Goal: Complete application form: Complete application form

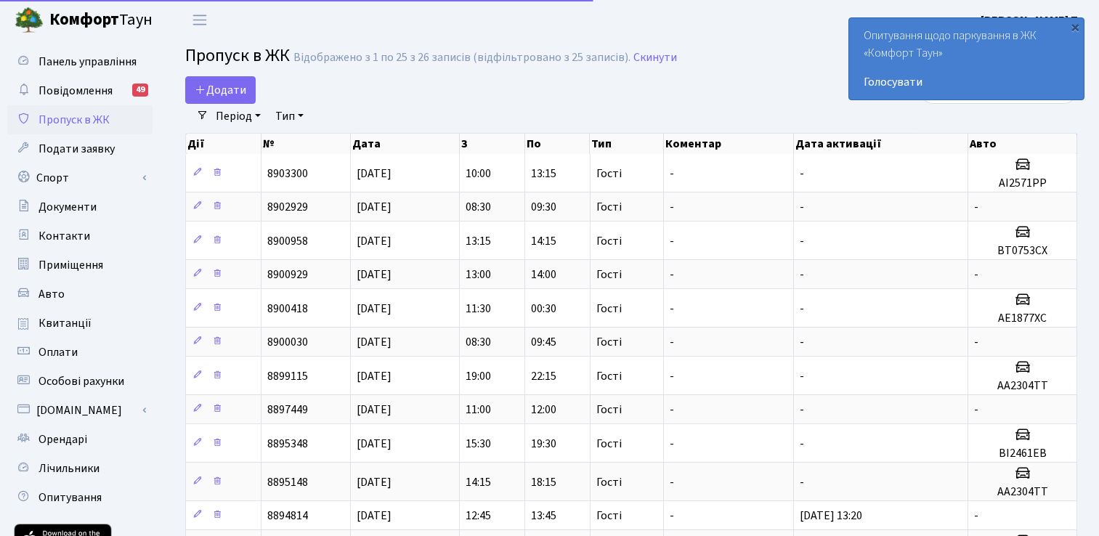
select select "25"
click at [231, 84] on span "Додати" at bounding box center [221, 90] width 52 height 16
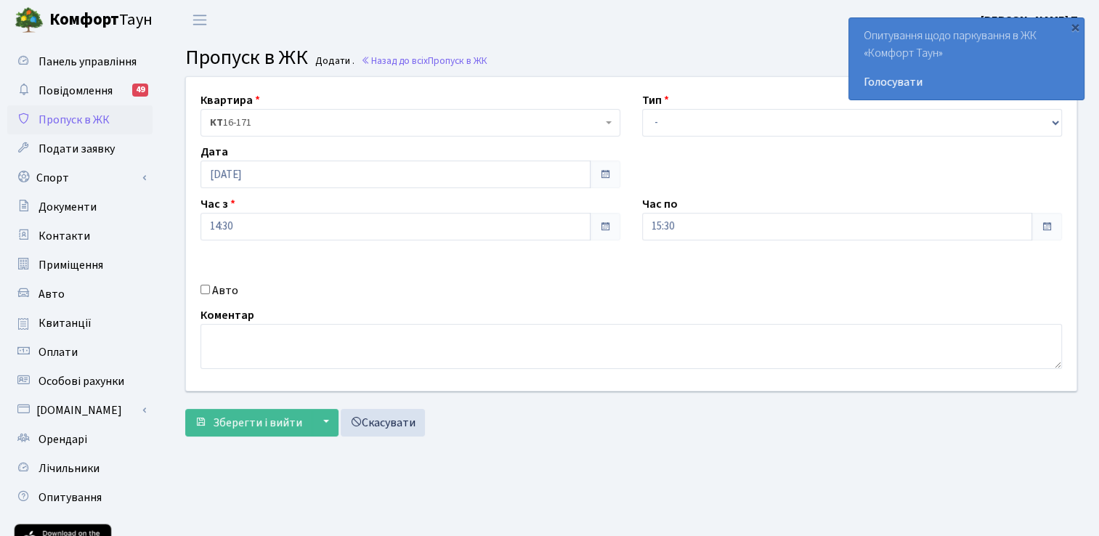
click at [209, 289] on div "Авто" at bounding box center [411, 290] width 442 height 17
click at [201, 291] on input "Авто" at bounding box center [204, 289] width 9 height 9
checkbox input "true"
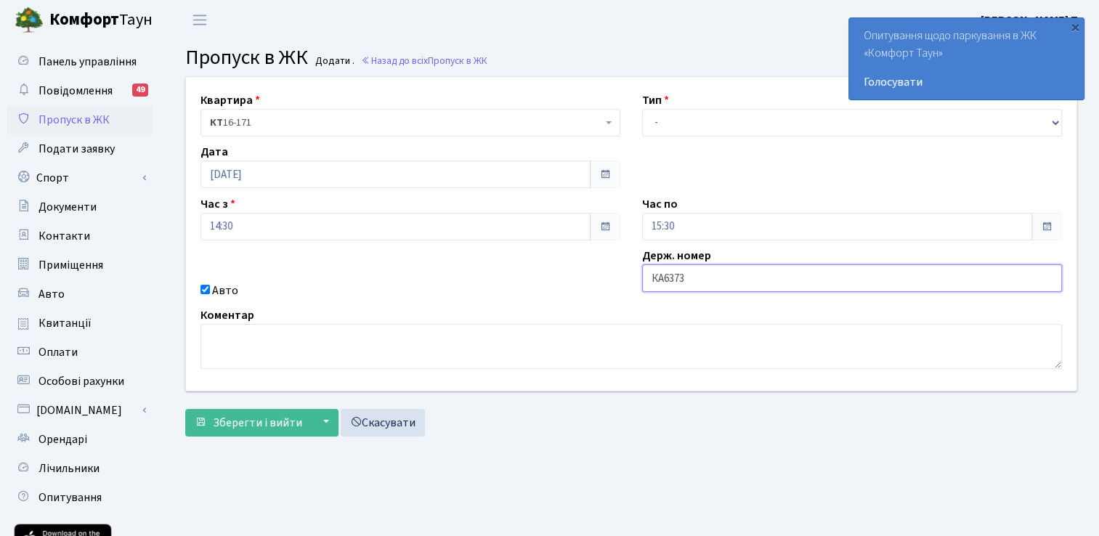
type input "КА6373МР"
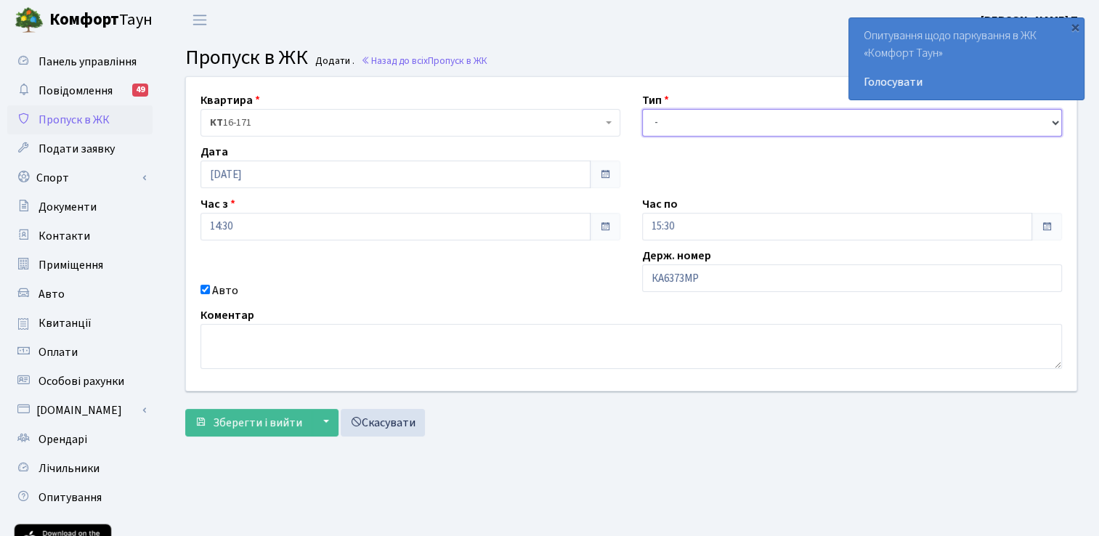
click at [684, 120] on select "- Доставка Таксі Гості Сервіс" at bounding box center [852, 123] width 420 height 28
select select "3"
click at [642, 109] on select "- Доставка Таксі Гості Сервіс" at bounding box center [852, 123] width 420 height 28
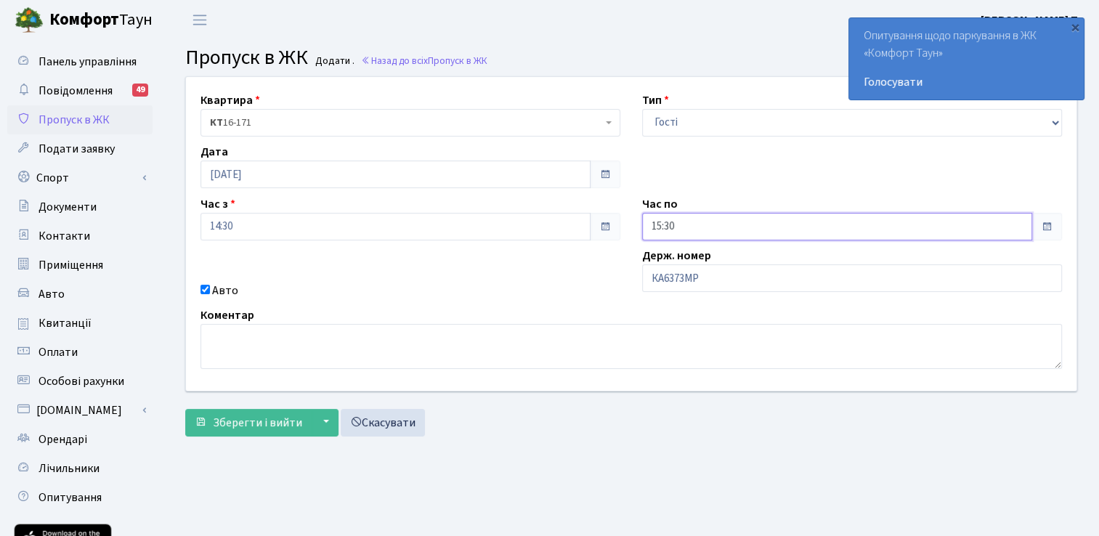
click at [712, 229] on input "15:30" at bounding box center [837, 227] width 390 height 28
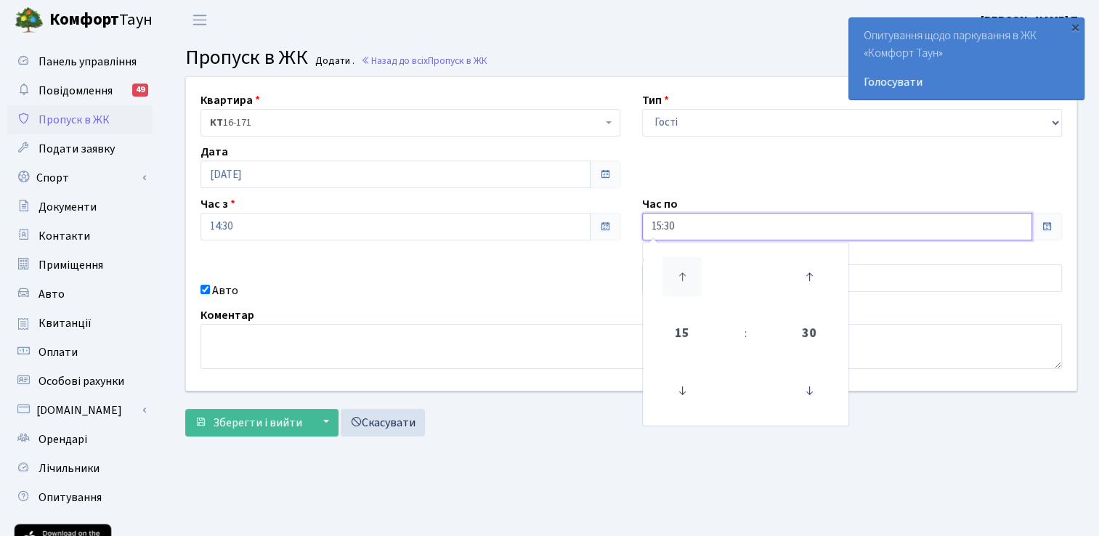
click at [680, 271] on icon at bounding box center [681, 276] width 39 height 39
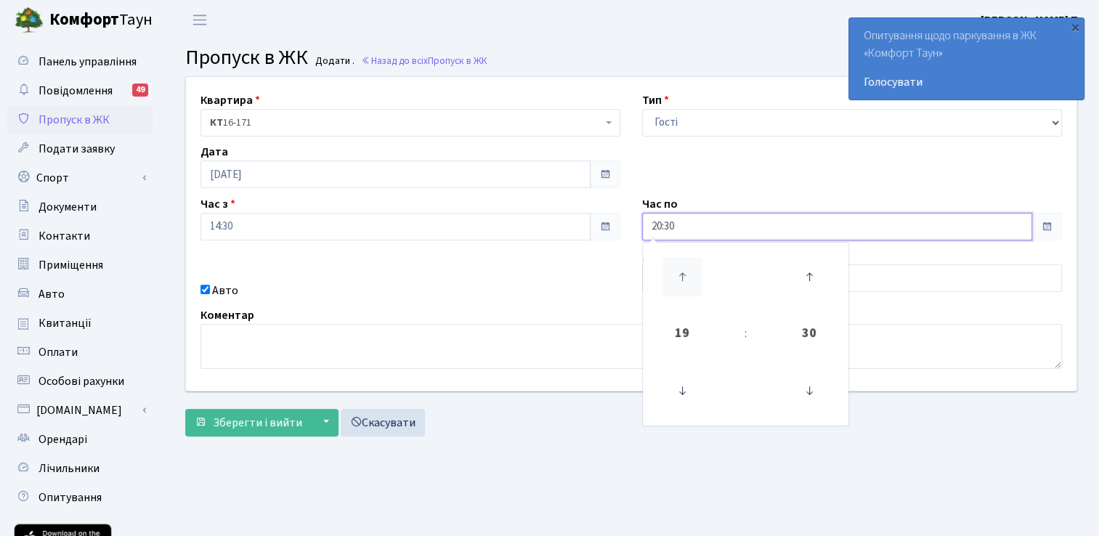
click at [680, 271] on icon at bounding box center [681, 276] width 39 height 39
click at [680, 272] on icon at bounding box center [681, 276] width 39 height 39
click at [679, 387] on icon at bounding box center [681, 390] width 39 height 39
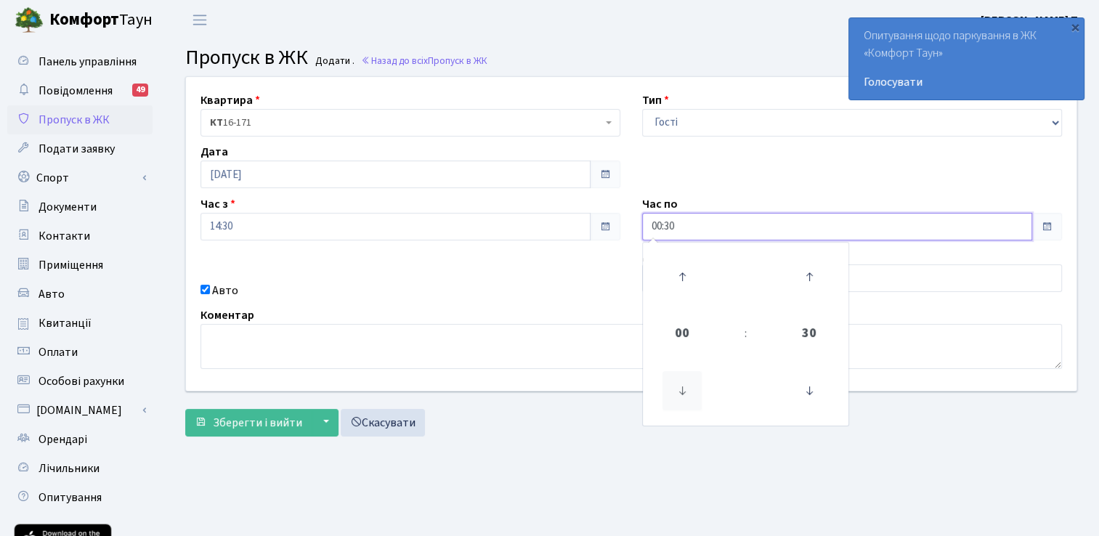
type input "23:30"
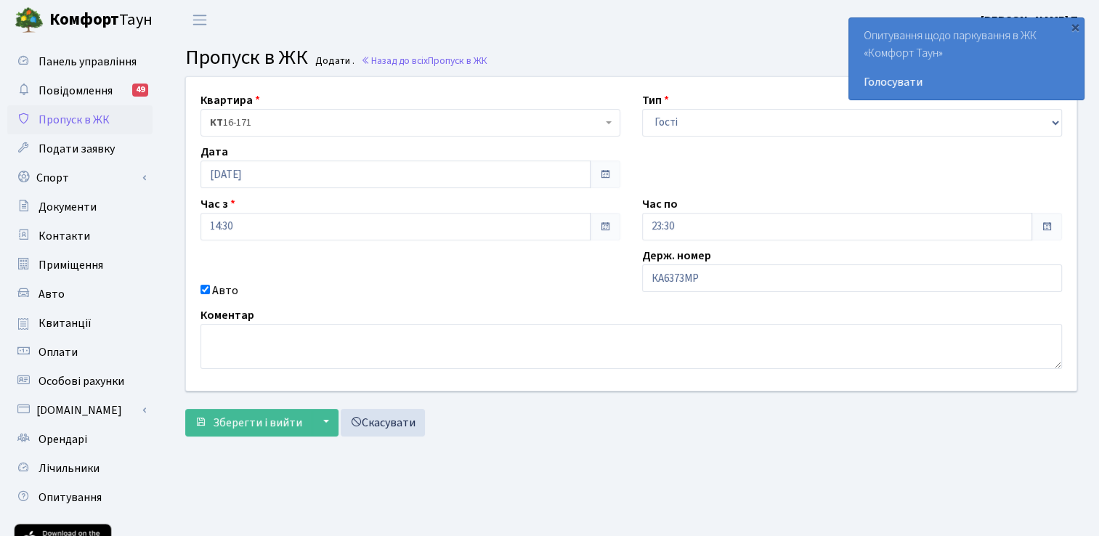
click at [480, 298] on div "Авто" at bounding box center [411, 290] width 442 height 17
click at [279, 409] on button "Зберегти і вийти" at bounding box center [248, 423] width 126 height 28
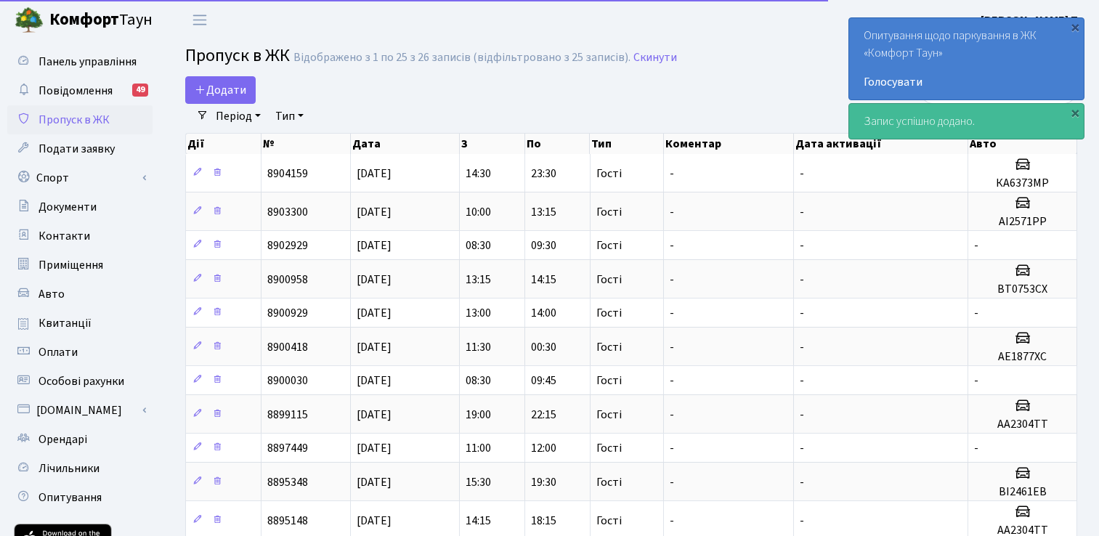
select select "25"
